Goal: Information Seeking & Learning: Learn about a topic

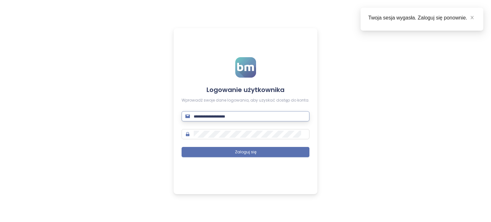
click at [221, 119] on input "text" at bounding box center [250, 116] width 112 height 7
type input "**********"
click at [182, 147] on button "Zaloguj się" at bounding box center [246, 152] width 128 height 10
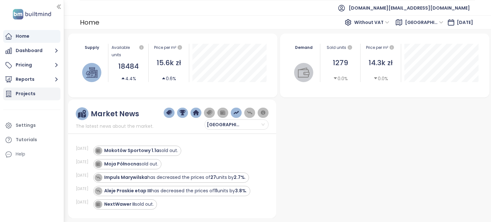
click at [21, 92] on div "Projects" at bounding box center [26, 94] width 20 height 8
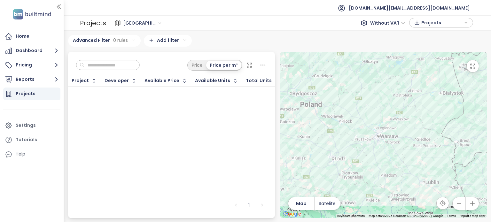
click at [39, 95] on div "Projects" at bounding box center [31, 94] width 57 height 13
click at [51, 66] on button "Pricing" at bounding box center [31, 65] width 57 height 13
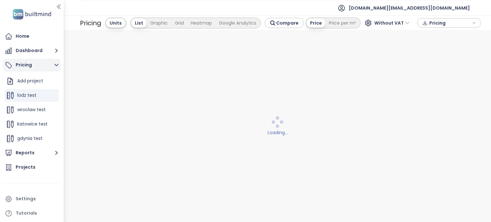
click at [51, 66] on button "Pricing" at bounding box center [31, 65] width 57 height 13
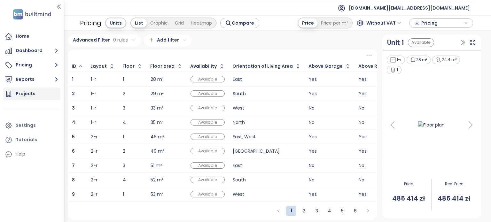
click at [28, 94] on div "Projects" at bounding box center [26, 94] width 20 height 8
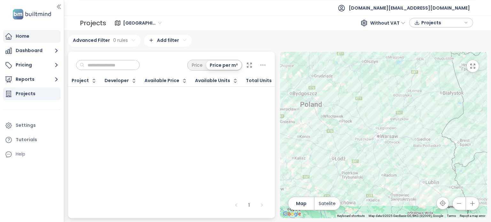
click at [32, 35] on div "Home" at bounding box center [31, 36] width 57 height 13
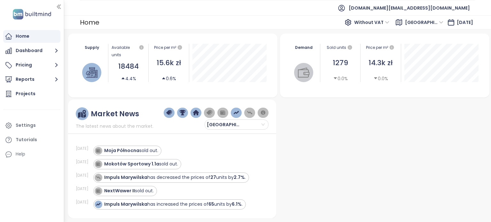
click at [431, 23] on span "[GEOGRAPHIC_DATA]" at bounding box center [424, 23] width 38 height 10
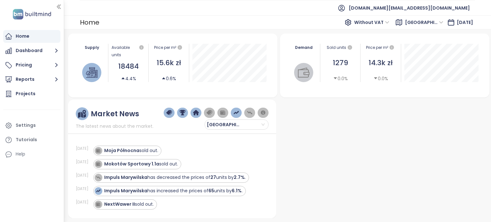
click at [152, 23] on div "Home Without VAT [GEOGRAPHIC_DATA] [DATE]" at bounding box center [277, 22] width 427 height 14
click at [57, 80] on icon "button" at bounding box center [56, 80] width 3 height 4
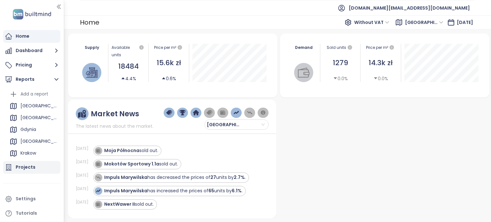
click at [26, 169] on div "Projects" at bounding box center [26, 167] width 20 height 8
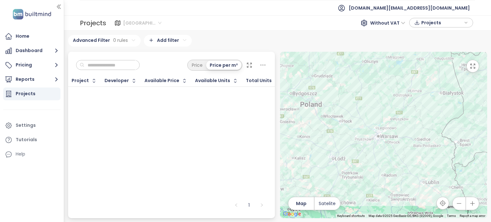
click at [149, 24] on span "[GEOGRAPHIC_DATA]" at bounding box center [142, 23] width 38 height 10
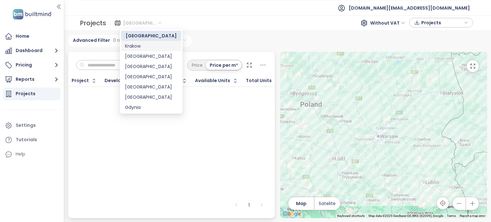
click at [139, 48] on div "Krakow" at bounding box center [151, 46] width 52 height 7
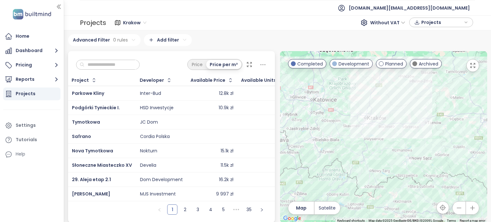
click at [114, 66] on input "text" at bounding box center [110, 65] width 52 height 10
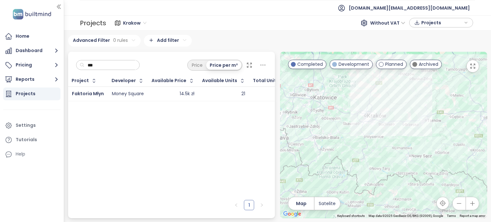
type input "***"
click at [126, 92] on div "Money Square" at bounding box center [128, 94] width 32 height 6
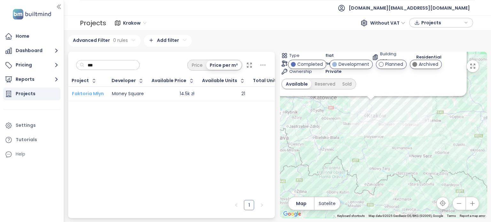
click at [87, 92] on span "Faktoria Młyn" at bounding box center [88, 93] width 32 height 6
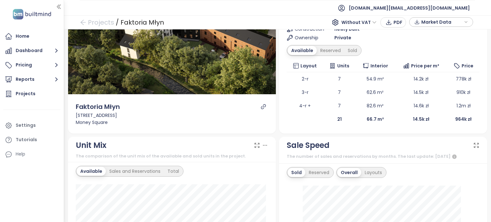
scroll to position [64, 0]
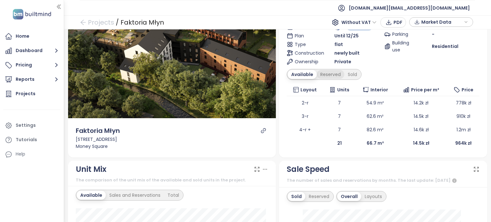
click at [317, 71] on div "Reserved" at bounding box center [330, 74] width 27 height 9
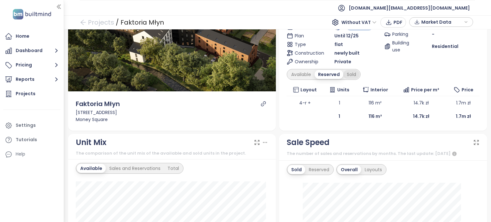
click at [355, 72] on div "Sold" at bounding box center [351, 74] width 16 height 9
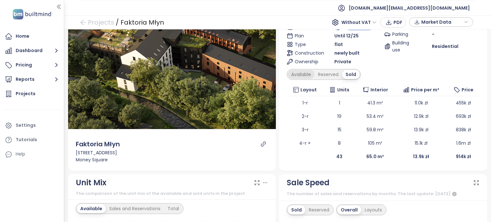
click at [292, 75] on div "Available" at bounding box center [301, 74] width 27 height 9
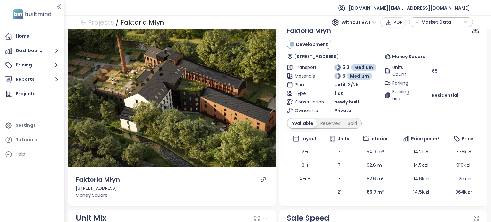
scroll to position [0, 0]
